Goal: Use online tool/utility: Utilize a website feature to perform a specific function

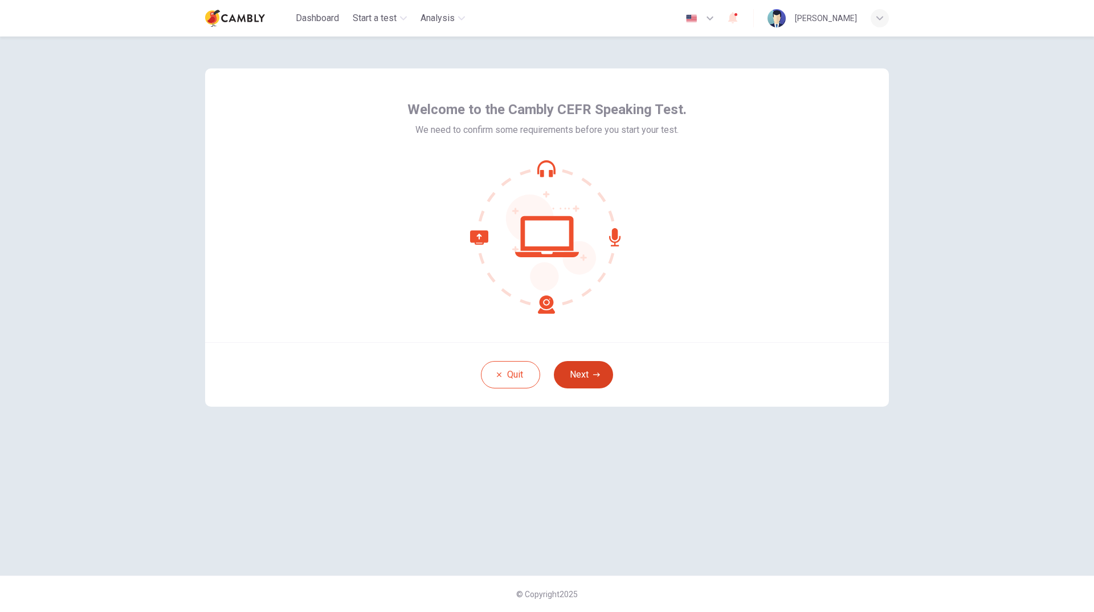
click at [592, 376] on button "Next" at bounding box center [583, 374] width 59 height 27
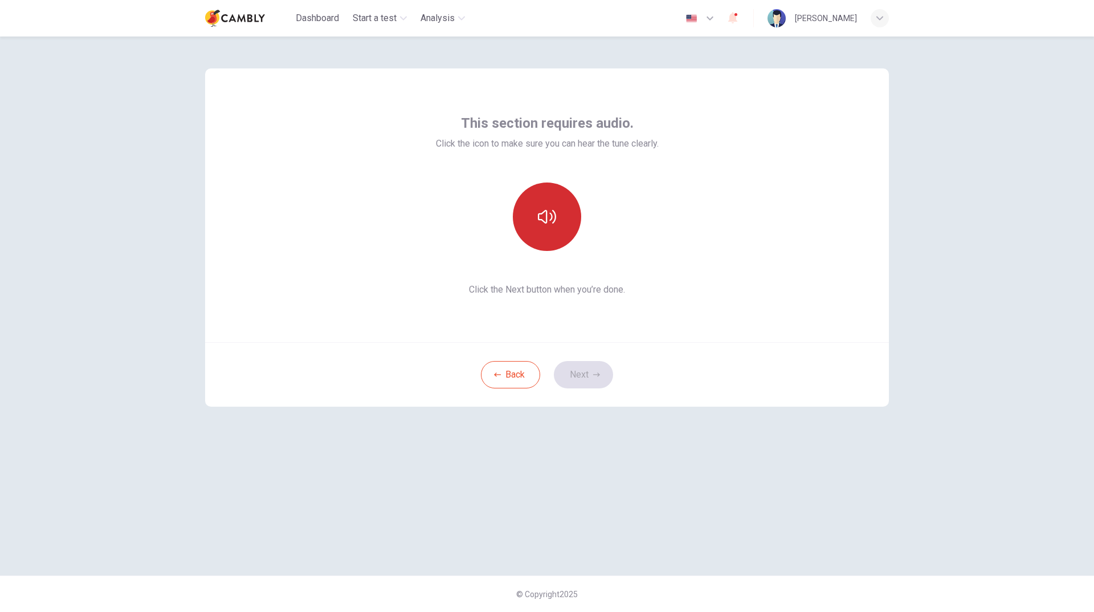
click at [546, 218] on icon "button" at bounding box center [547, 216] width 18 height 18
click at [545, 214] on icon "button" at bounding box center [547, 216] width 18 height 18
click at [545, 218] on icon "button" at bounding box center [547, 216] width 18 height 18
click at [589, 370] on button "Next" at bounding box center [583, 374] width 59 height 27
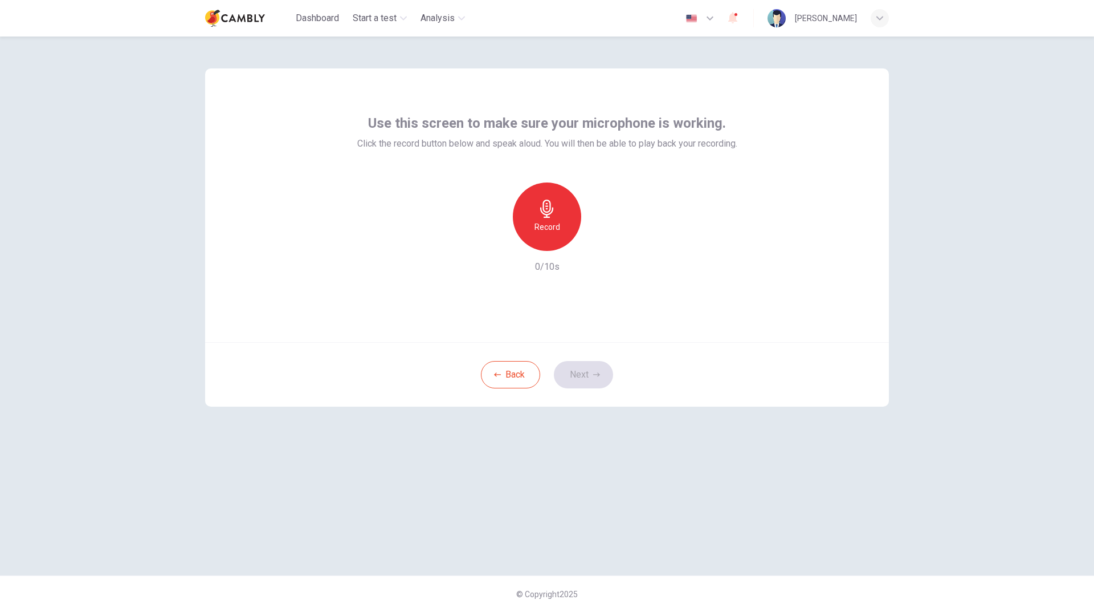
click at [562, 216] on div "Record" at bounding box center [547, 216] width 68 height 68
click at [548, 214] on icon "button" at bounding box center [546, 208] width 13 height 18
click at [602, 246] on icon "button" at bounding box center [599, 241] width 11 height 11
click at [597, 374] on icon "button" at bounding box center [596, 374] width 7 height 4
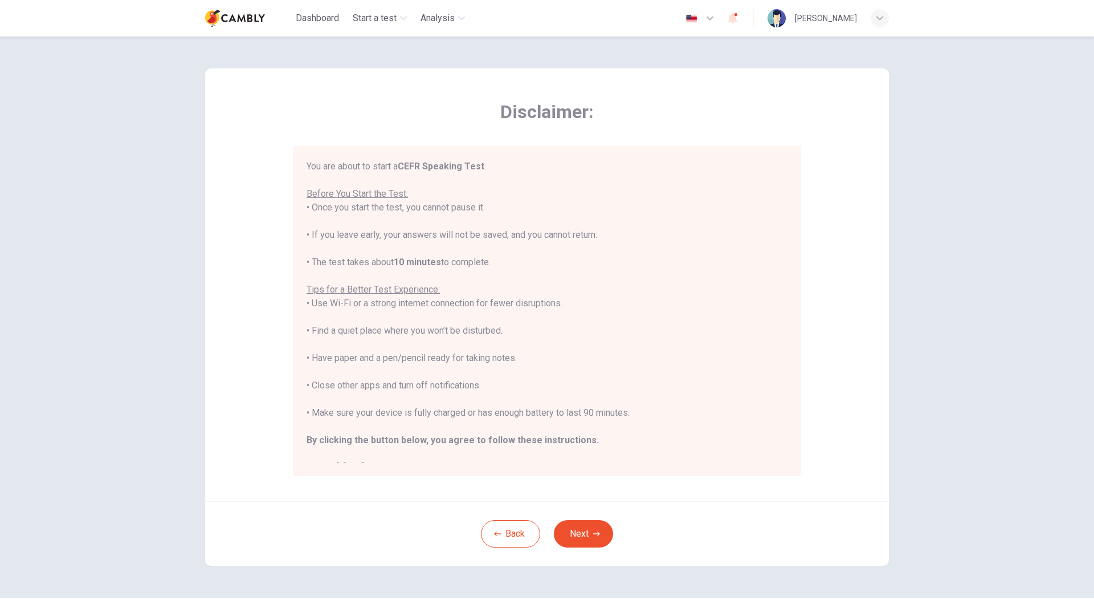
scroll to position [13, 0]
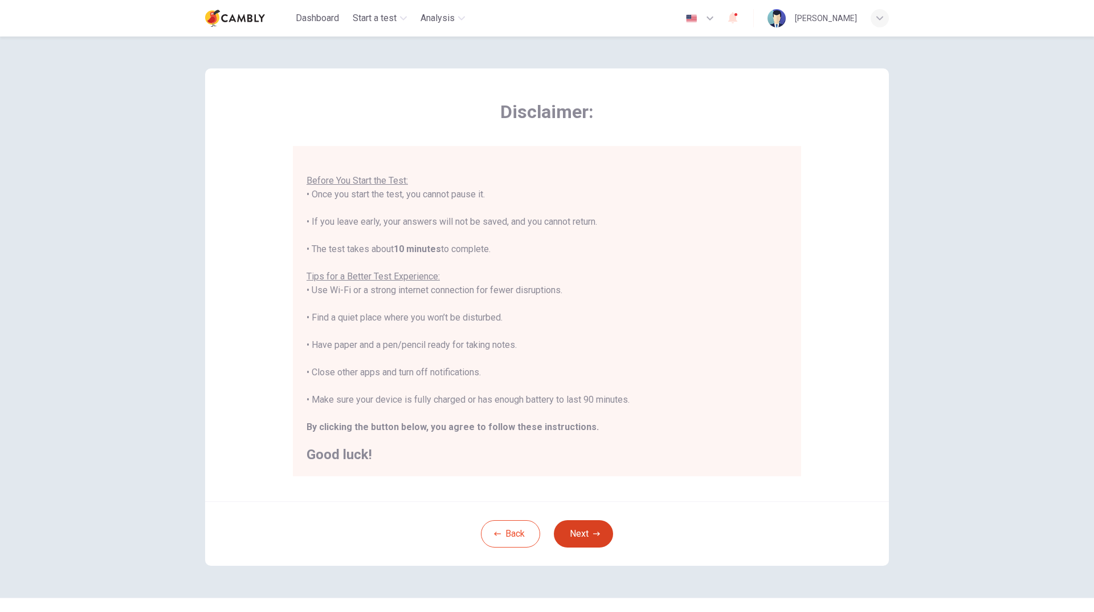
click at [574, 537] on button "Next" at bounding box center [583, 533] width 59 height 27
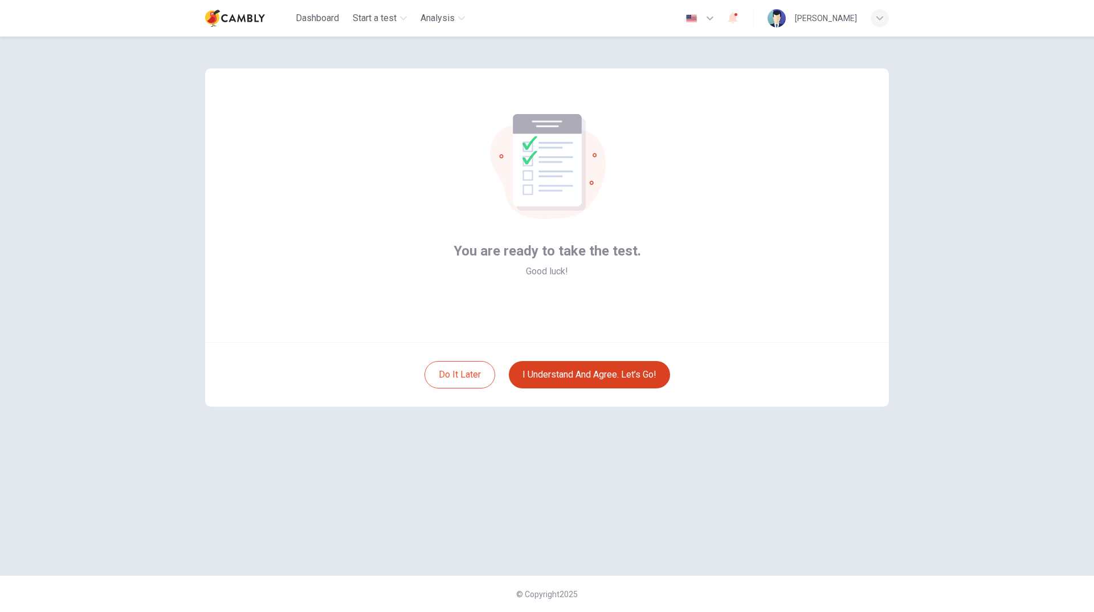
click at [622, 370] on button "I understand and agree. Let’s go!" at bounding box center [589, 374] width 161 height 27
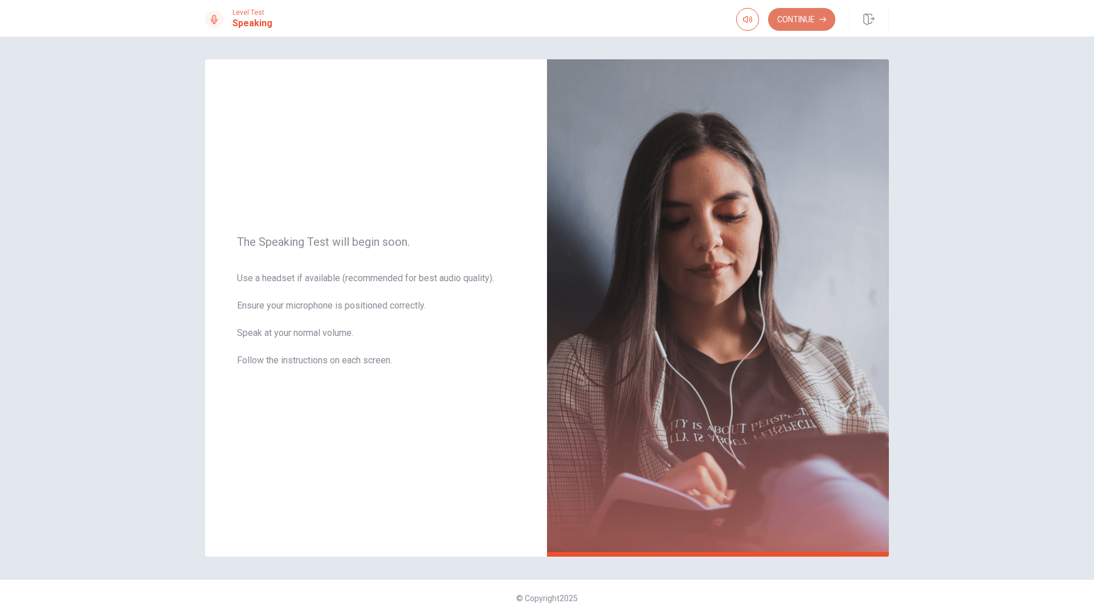
click at [813, 25] on button "Continue" at bounding box center [801, 19] width 67 height 23
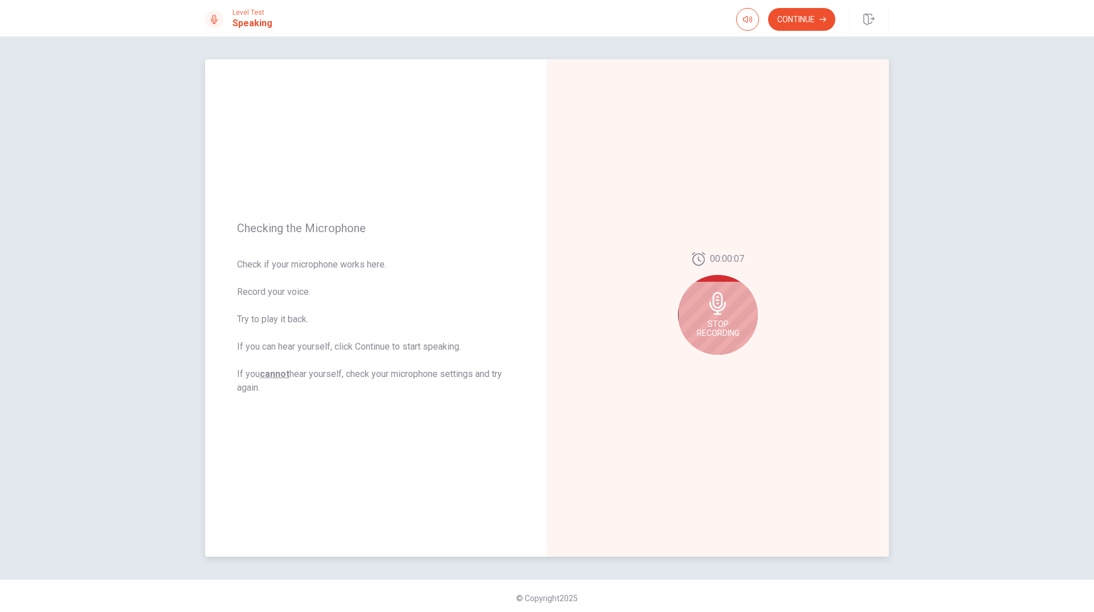
click at [729, 304] on div "Stop Recording" at bounding box center [718, 315] width 80 height 80
click at [732, 361] on button "Play Audio" at bounding box center [731, 364] width 16 height 16
click at [730, 363] on icon "Pause Audio" at bounding box center [731, 363] width 6 height 7
click at [810, 26] on button "Continue" at bounding box center [801, 19] width 67 height 23
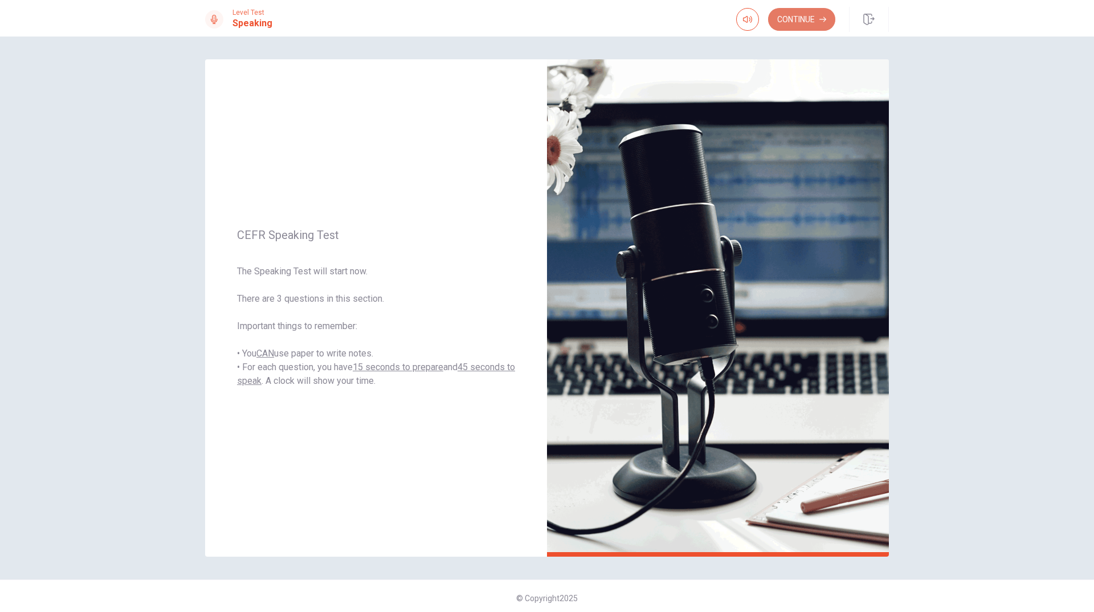
click at [807, 23] on button "Continue" at bounding box center [801, 19] width 67 height 23
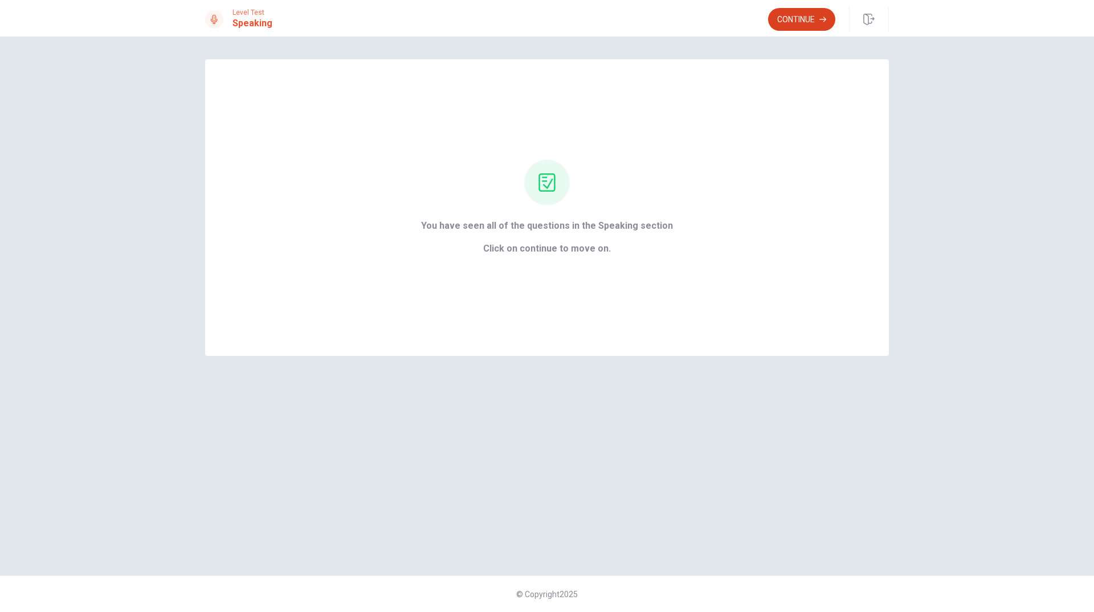
click at [795, 27] on button "Continue" at bounding box center [801, 19] width 67 height 23
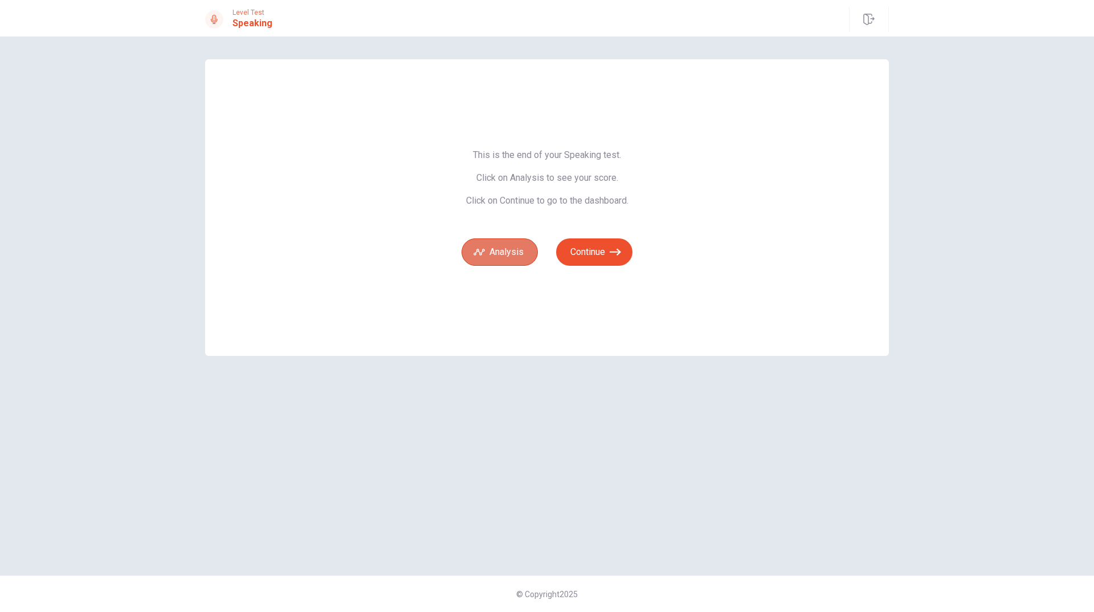
click at [512, 245] on button "Analysis" at bounding box center [500, 251] width 76 height 27
